Goal: Task Accomplishment & Management: Use online tool/utility

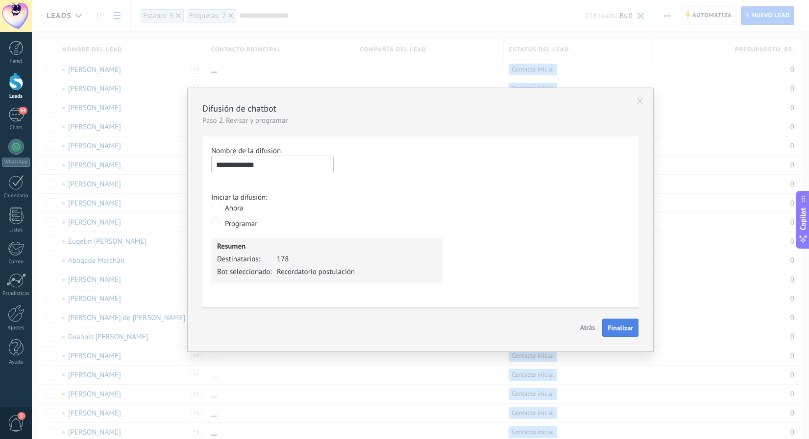
click at [621, 331] on span "Finalizar" at bounding box center [619, 328] width 25 height 7
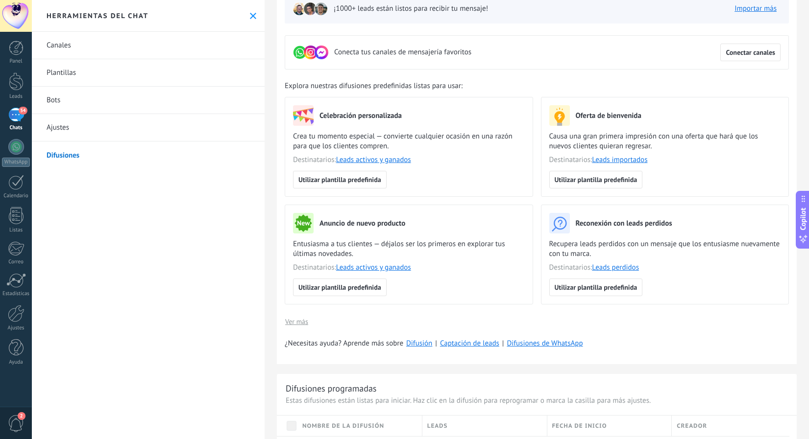
scroll to position [457, 0]
